Goal: Unclear: Browse casually

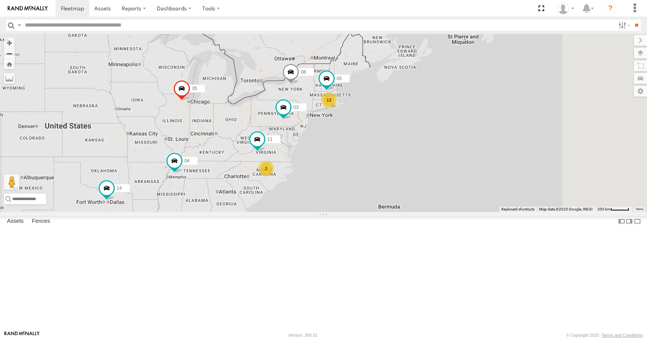
drag, startPoint x: 406, startPoint y: 177, endPoint x: 301, endPoint y: 196, distance: 106.4
click at [301, 196] on div "13 35 14 08 05 04 11 2 03" at bounding box center [323, 123] width 647 height 178
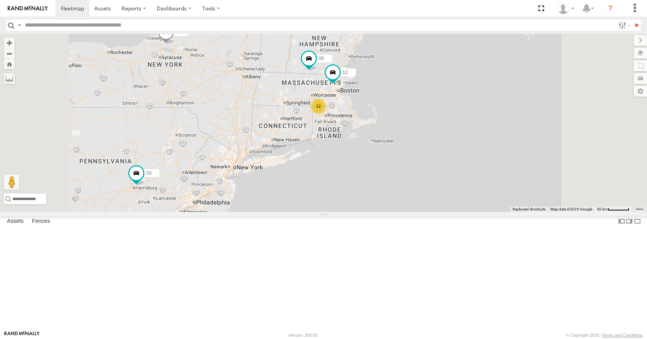
drag, startPoint x: 388, startPoint y: 145, endPoint x: 333, endPoint y: 199, distance: 77.0
click at [333, 199] on div "35 14 08 05 04 11 03 12 12" at bounding box center [323, 123] width 647 height 178
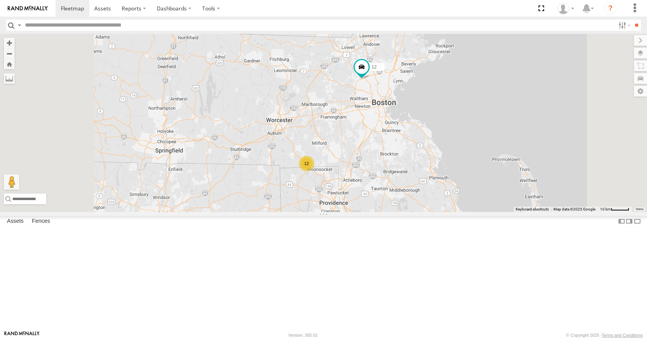
drag, startPoint x: 382, startPoint y: 183, endPoint x: 400, endPoint y: 176, distance: 19.5
click at [400, 176] on div "35 14 08 05 04 11 03 12 12" at bounding box center [323, 123] width 647 height 178
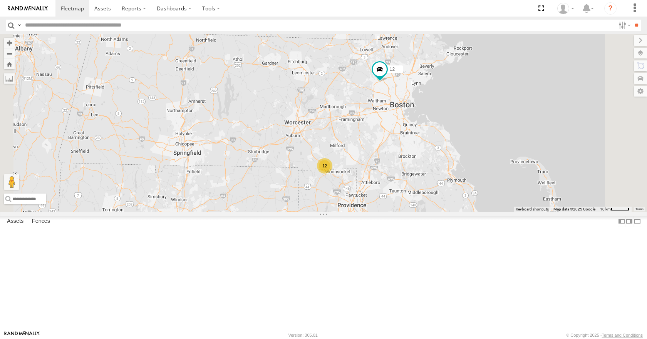
drag, startPoint x: 410, startPoint y: 154, endPoint x: 432, endPoint y: 156, distance: 22.0
click at [432, 156] on div "35 14 08 05 04 11 03 12 12" at bounding box center [323, 123] width 647 height 178
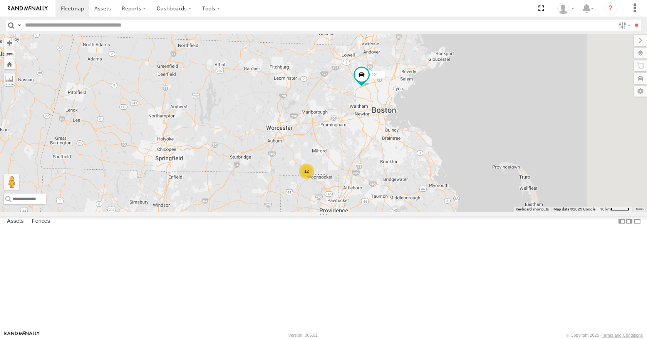
drag, startPoint x: 432, startPoint y: 153, endPoint x: 404, endPoint y: 161, distance: 29.2
click at [404, 161] on div "35 14 08 05 04 11 03 12 12" at bounding box center [323, 123] width 647 height 178
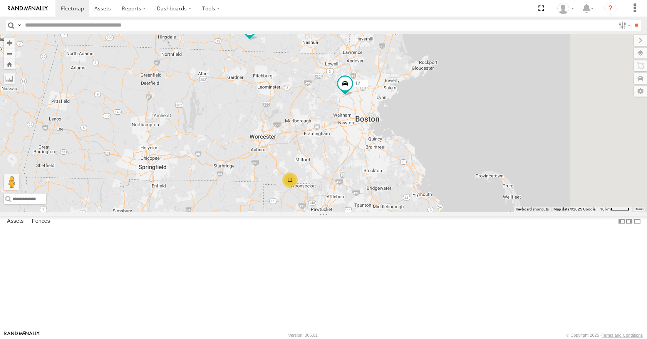
drag, startPoint x: 416, startPoint y: 128, endPoint x: 408, endPoint y: 134, distance: 10.2
click at [408, 134] on div "35 14 08 05 04 11 03 12 12" at bounding box center [323, 123] width 647 height 178
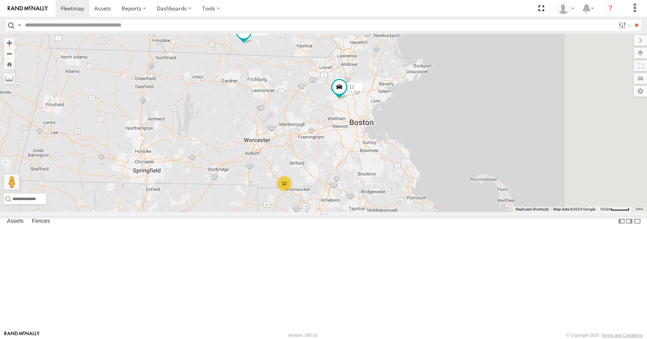
drag, startPoint x: 424, startPoint y: 118, endPoint x: 418, endPoint y: 122, distance: 7.6
click at [418, 122] on div "35 14 08 05 04 11 03 12 12" at bounding box center [323, 123] width 647 height 178
drag, startPoint x: 436, startPoint y: 113, endPoint x: 446, endPoint y: 113, distance: 10.4
click at [446, 113] on div "35 14 08 05 04 11 03 12 12" at bounding box center [323, 123] width 647 height 178
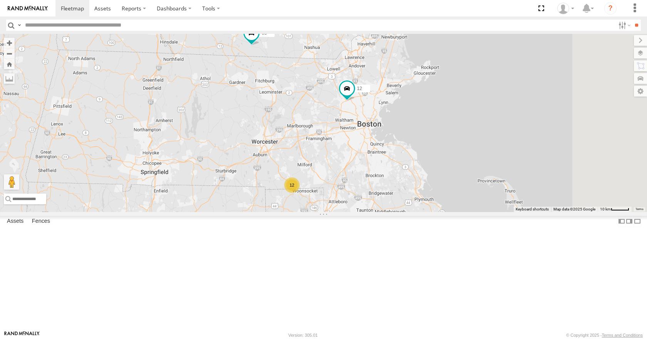
drag, startPoint x: 463, startPoint y: 90, endPoint x: 470, endPoint y: 85, distance: 8.2
click at [470, 85] on div "35 14 08 05 04 11 03 12 12" at bounding box center [323, 123] width 647 height 178
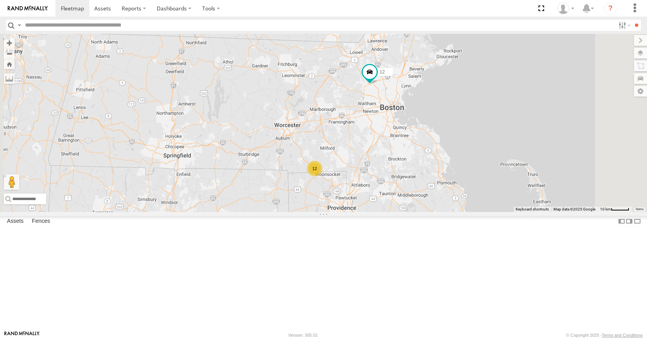
drag, startPoint x: 489, startPoint y: 73, endPoint x: 497, endPoint y: 68, distance: 9.5
click at [497, 68] on div "35 14 08 05 04 11 03 12 12" at bounding box center [323, 123] width 647 height 178
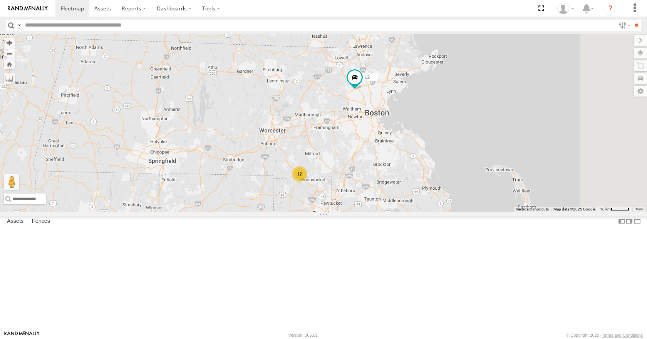
drag, startPoint x: 497, startPoint y: 68, endPoint x: 481, endPoint y: 75, distance: 17.2
click at [481, 75] on div "35 14 08 05 04 11 03 12 12" at bounding box center [323, 123] width 647 height 178
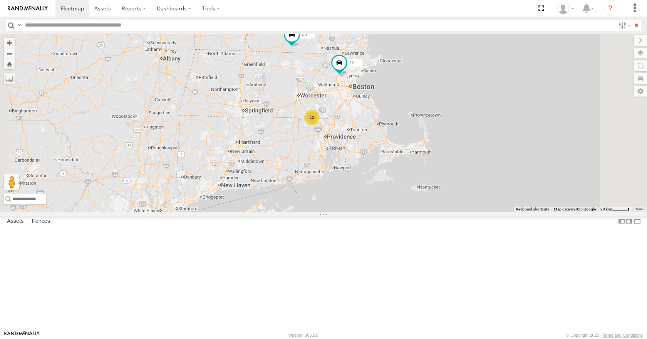
drag, startPoint x: 414, startPoint y: 128, endPoint x: 397, endPoint y: 138, distance: 20.2
click at [397, 138] on div "35 14 08 05 04 11 03 12 12" at bounding box center [323, 123] width 647 height 178
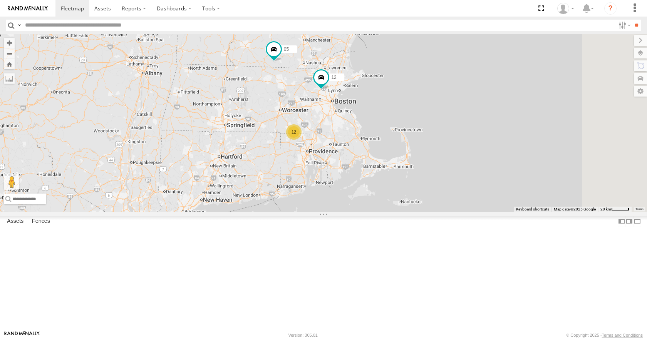
drag, startPoint x: 405, startPoint y: 119, endPoint x: 387, endPoint y: 134, distance: 23.6
click at [387, 134] on div "35 14 08 05 04 11 03 12 12" at bounding box center [323, 123] width 647 height 178
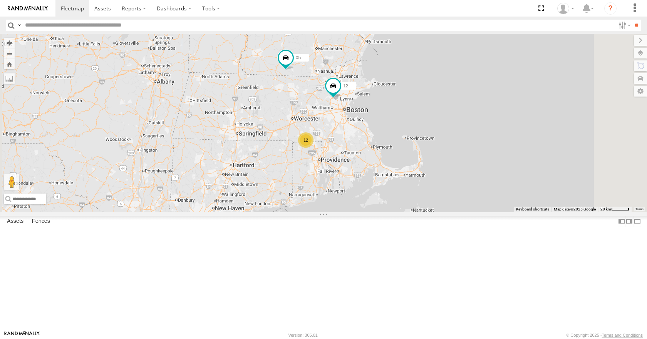
drag, startPoint x: 400, startPoint y: 114, endPoint x: 413, endPoint y: 122, distance: 15.6
click at [413, 122] on div "35 14 08 05 04 11 03 12 12" at bounding box center [323, 123] width 647 height 178
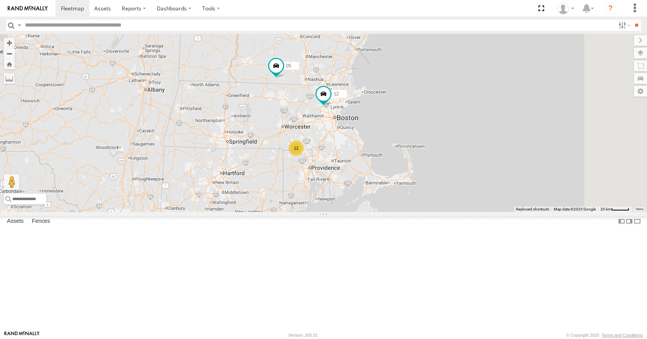
drag, startPoint x: 421, startPoint y: 106, endPoint x: 408, endPoint y: 111, distance: 14.0
click at [408, 111] on div "35 14 08 05 04 11 03 12 12" at bounding box center [323, 123] width 647 height 178
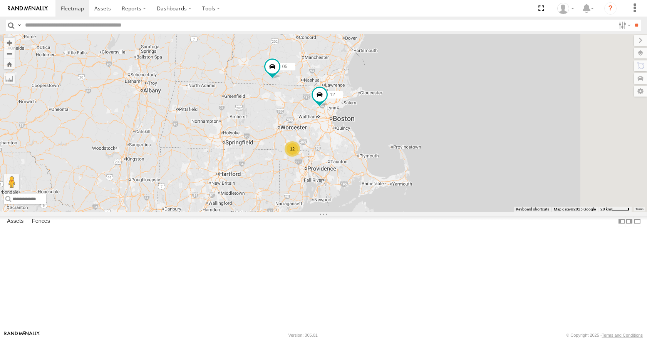
click at [400, 89] on div "35 14 08 05 04 11 03 12 12" at bounding box center [323, 123] width 647 height 178
drag, startPoint x: 456, startPoint y: 80, endPoint x: 449, endPoint y: 72, distance: 10.4
click at [449, 72] on div "35 14 08 05 04 11 03 12 12" at bounding box center [323, 123] width 647 height 178
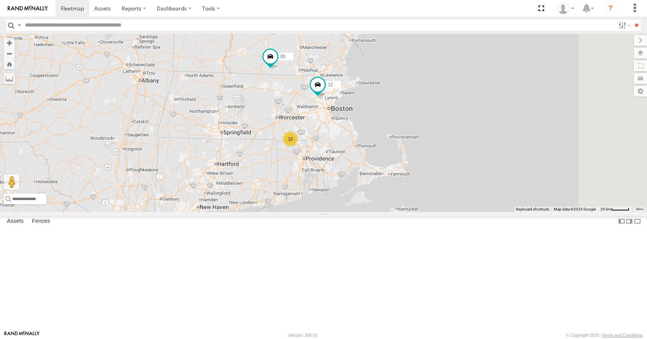
drag, startPoint x: 445, startPoint y: 85, endPoint x: 452, endPoint y: 83, distance: 7.4
click at [452, 83] on div "35 14 08 05 04 11 03 12 12" at bounding box center [323, 123] width 647 height 178
drag, startPoint x: 455, startPoint y: 93, endPoint x: 459, endPoint y: 90, distance: 4.2
click at [459, 90] on div "35 14 08 05 04 11 03 12 12" at bounding box center [323, 123] width 647 height 178
drag, startPoint x: 448, startPoint y: 67, endPoint x: 453, endPoint y: 67, distance: 5.4
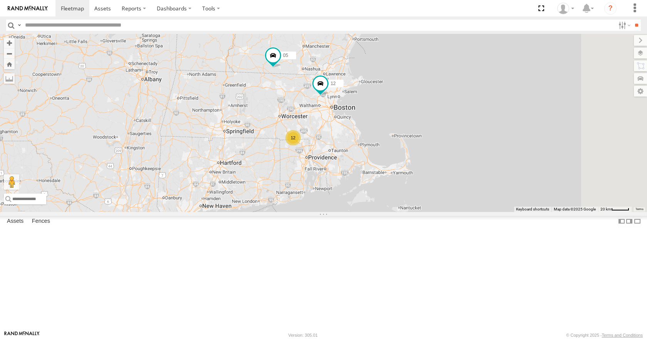
click at [453, 67] on div "35 14 08 05 04 11 03 12 12" at bounding box center [323, 123] width 647 height 178
drag, startPoint x: 480, startPoint y: 57, endPoint x: 483, endPoint y: 60, distance: 4.4
click at [483, 60] on div "35 14 08 05 04 11 03 12 12" at bounding box center [323, 123] width 647 height 178
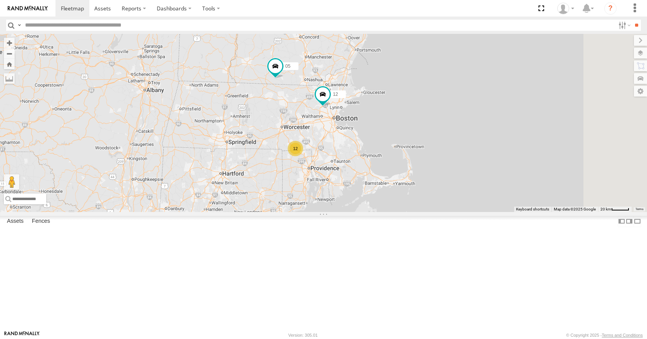
drag, startPoint x: 496, startPoint y: 43, endPoint x: 493, endPoint y: 51, distance: 8.5
click at [493, 51] on div "35 14 08 05 04 11 03 12 12" at bounding box center [323, 123] width 647 height 178
drag, startPoint x: 484, startPoint y: 68, endPoint x: 487, endPoint y: 65, distance: 4.6
click at [487, 65] on div "35 14 08 05 04 11 03 12 12" at bounding box center [323, 123] width 647 height 178
drag, startPoint x: 492, startPoint y: 56, endPoint x: 489, endPoint y: 62, distance: 7.2
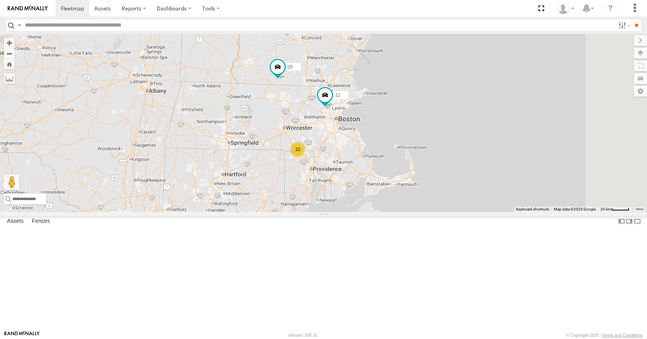
click at [489, 62] on div "35 14 08 05 04 11 03 12 12" at bounding box center [323, 123] width 647 height 178
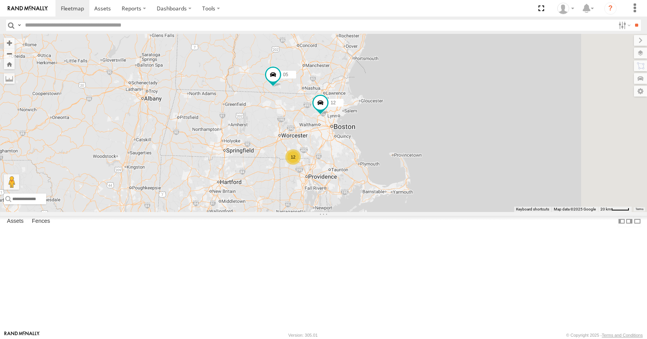
drag, startPoint x: 489, startPoint y: 54, endPoint x: 487, endPoint y: 59, distance: 5.7
click at [487, 59] on div "35 14 08 05 04 11 03 12 12" at bounding box center [323, 123] width 647 height 178
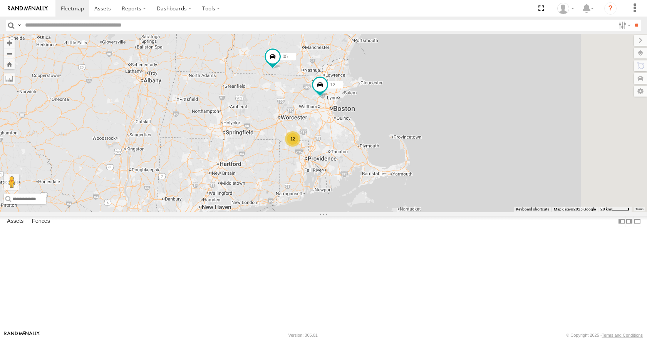
drag, startPoint x: 463, startPoint y: 118, endPoint x: 465, endPoint y: 91, distance: 26.6
click at [465, 91] on div "35 14 08 05 04 11 03 12 12" at bounding box center [323, 123] width 647 height 178
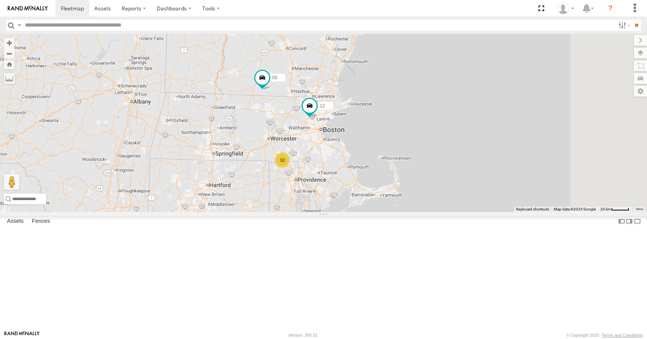
drag, startPoint x: 458, startPoint y: 106, endPoint x: 448, endPoint y: 129, distance: 25.0
click at [448, 129] on div "35 14 08 05 04 11 03 12 12" at bounding box center [323, 123] width 647 height 178
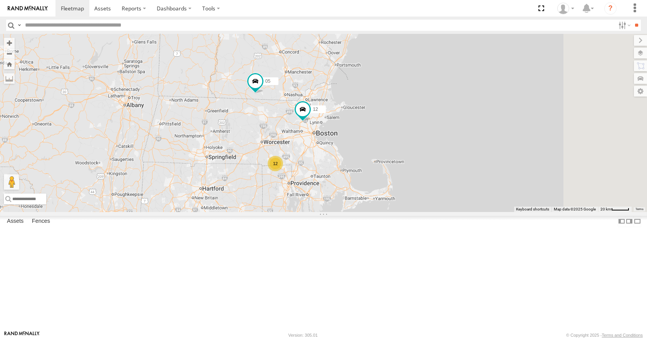
drag, startPoint x: 453, startPoint y: 111, endPoint x: 445, endPoint y: 114, distance: 8.4
click at [445, 114] on div "35 14 08 05 04 11 03 12 12" at bounding box center [323, 123] width 647 height 178
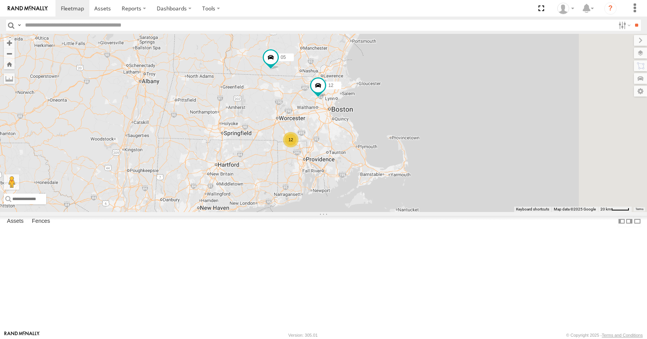
drag, startPoint x: 437, startPoint y: 139, endPoint x: 454, endPoint y: 115, distance: 29.3
click at [454, 115] on div "35 14 08 05 04 11 03 12 12" at bounding box center [323, 123] width 647 height 178
